Goal: Information Seeking & Learning: Learn about a topic

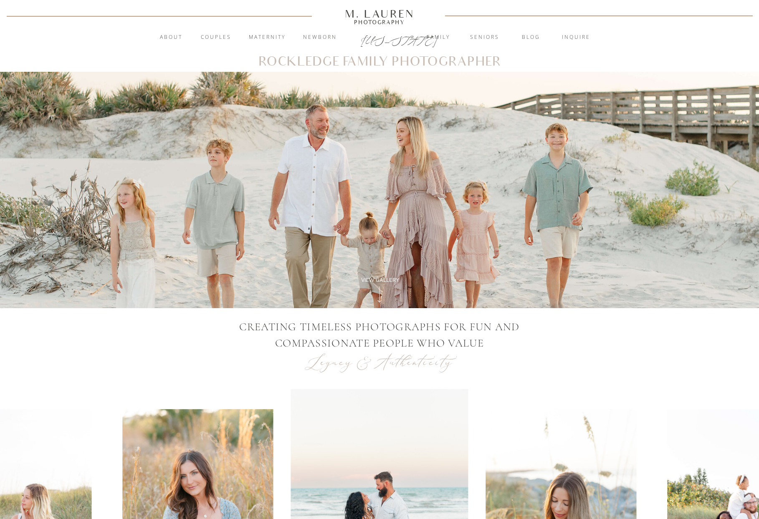
scroll to position [2, 0]
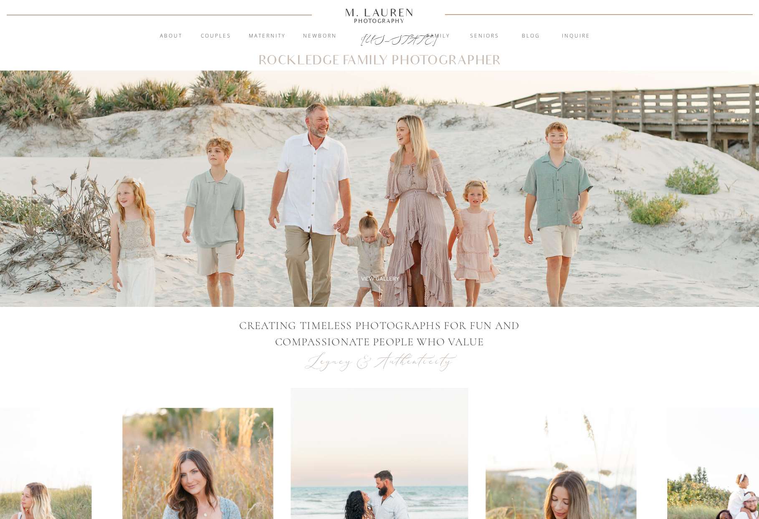
click at [387, 279] on div "View Gallery" at bounding box center [380, 279] width 57 height 8
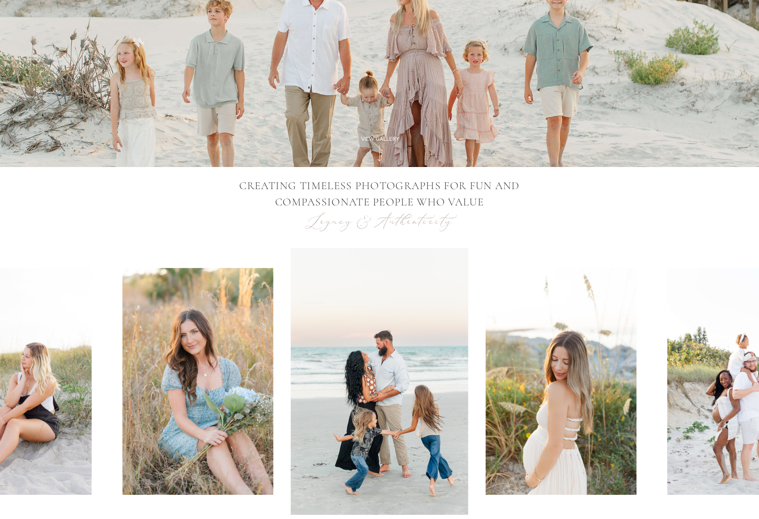
scroll to position [0, 0]
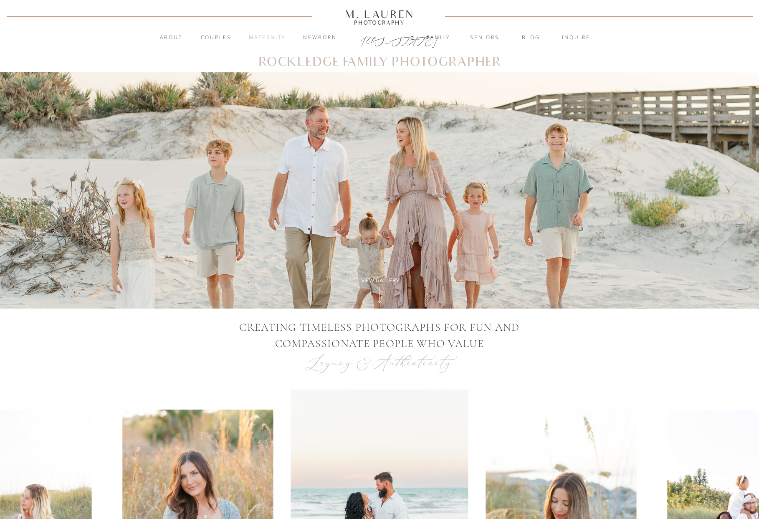
click at [262, 34] on nav "Maternity" at bounding box center [267, 38] width 45 height 8
